Goal: Navigation & Orientation: Find specific page/section

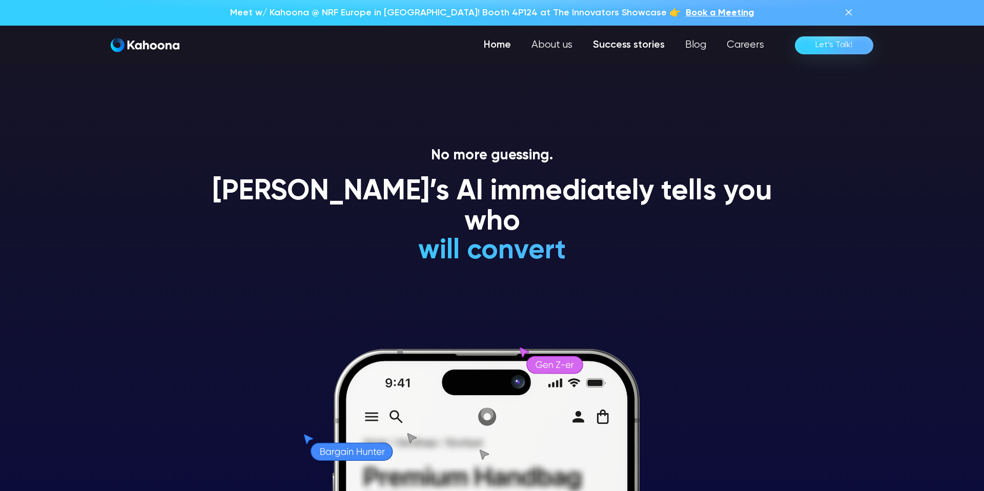
click at [648, 44] on link "Success stories" at bounding box center [629, 45] width 92 height 20
click at [617, 39] on link "Success stories" at bounding box center [629, 45] width 92 height 20
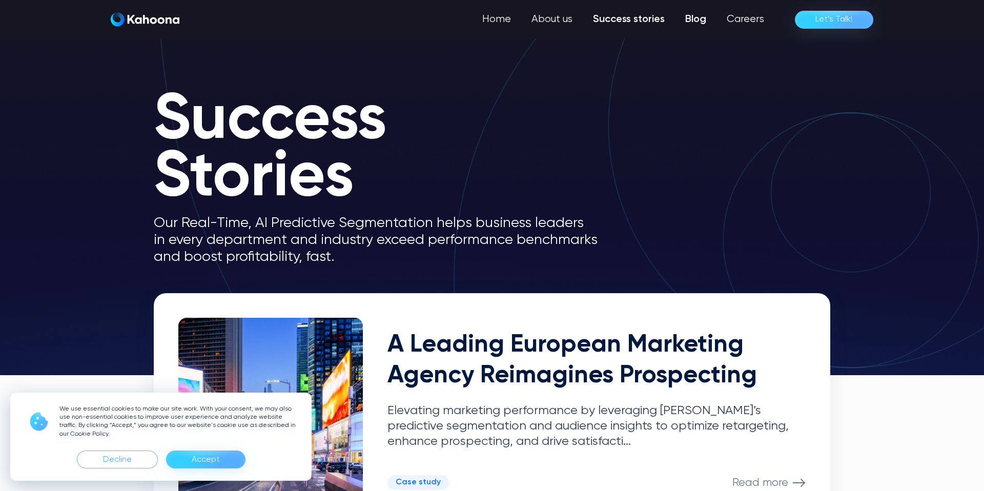
click at [697, 18] on link "Blog" at bounding box center [696, 19] width 42 height 20
